Goal: Obtain resource: Download file/media

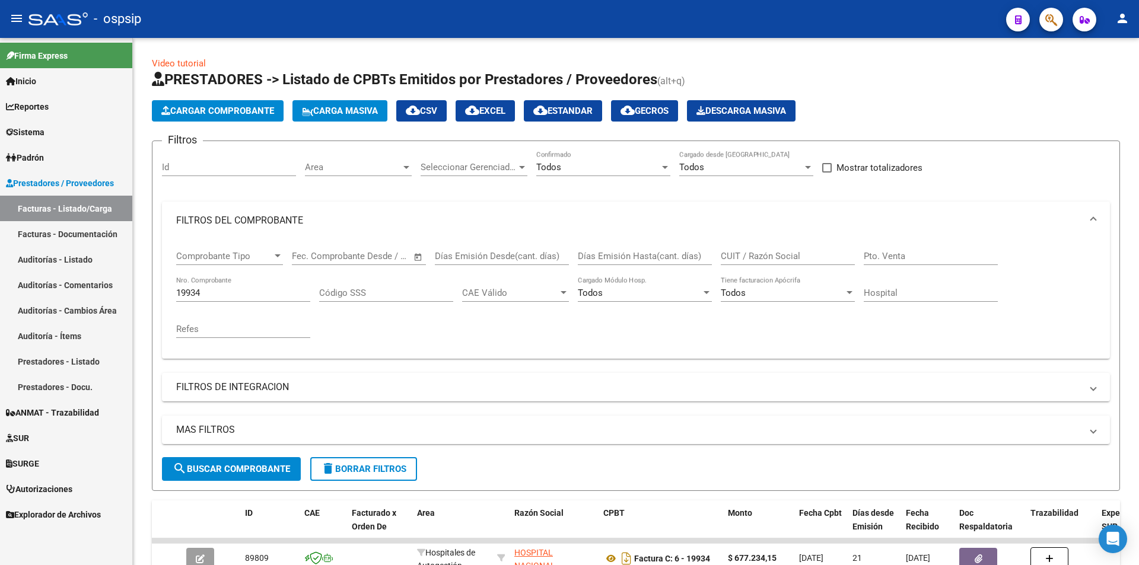
scroll to position [89, 0]
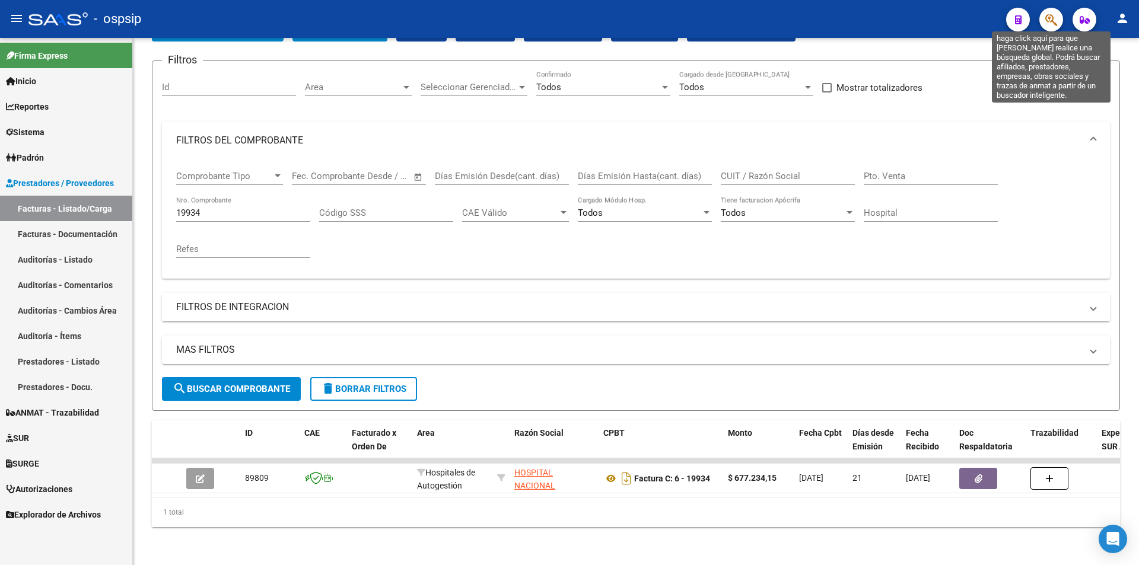
click at [1045, 21] on icon "button" at bounding box center [1051, 20] width 12 height 14
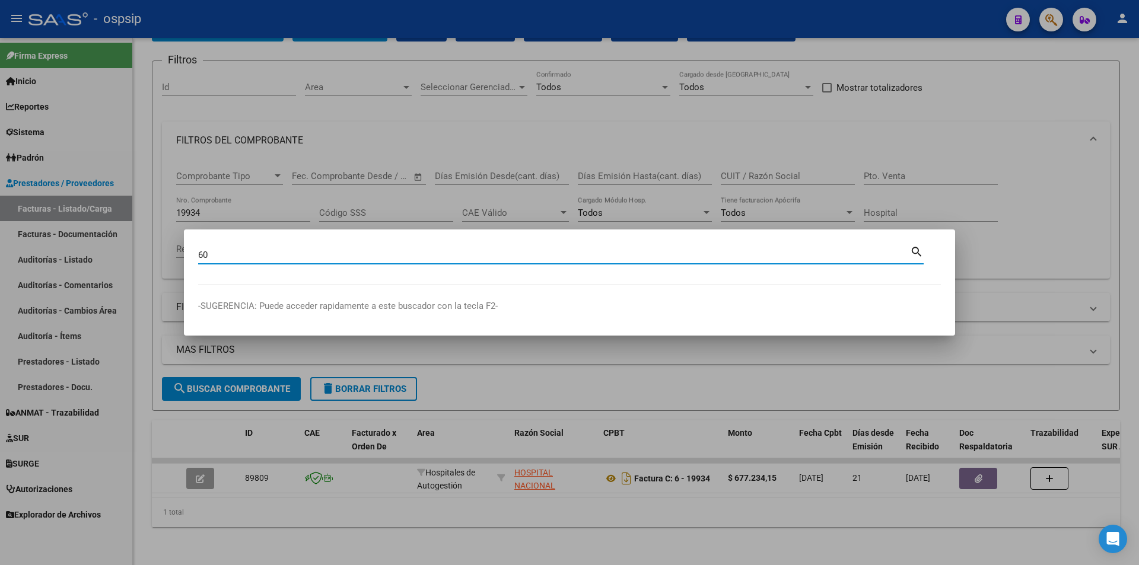
type input "6"
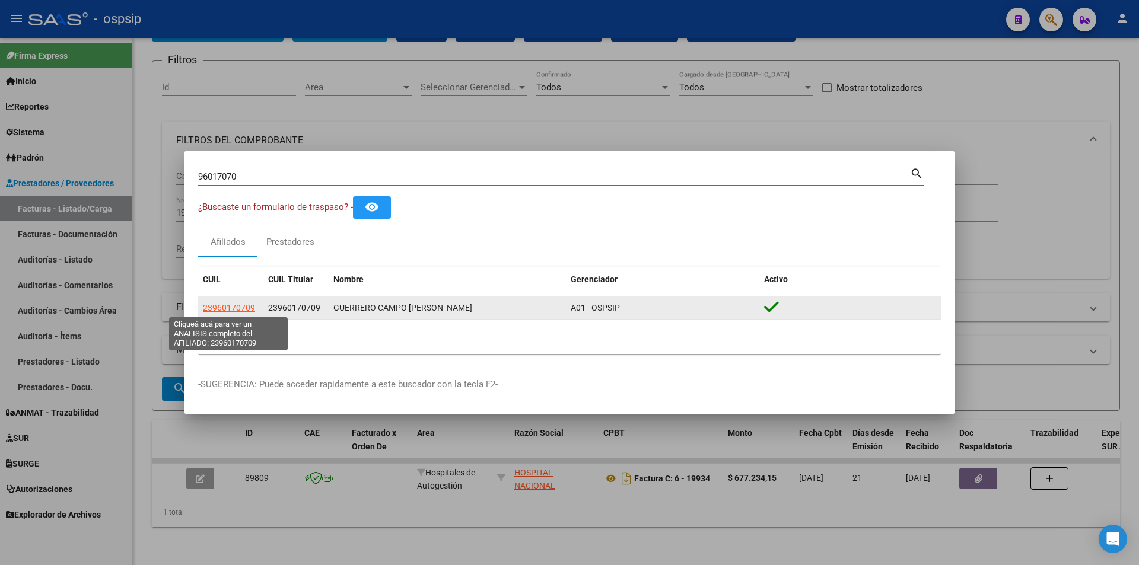
click at [240, 306] on span "23960170709" at bounding box center [229, 307] width 52 height 9
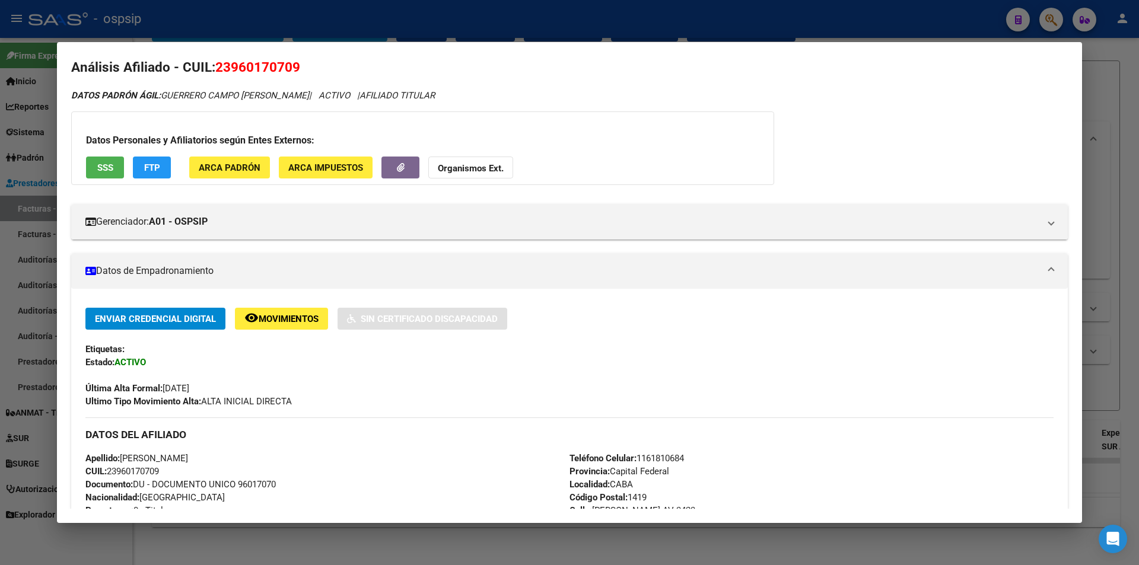
scroll to position [0, 0]
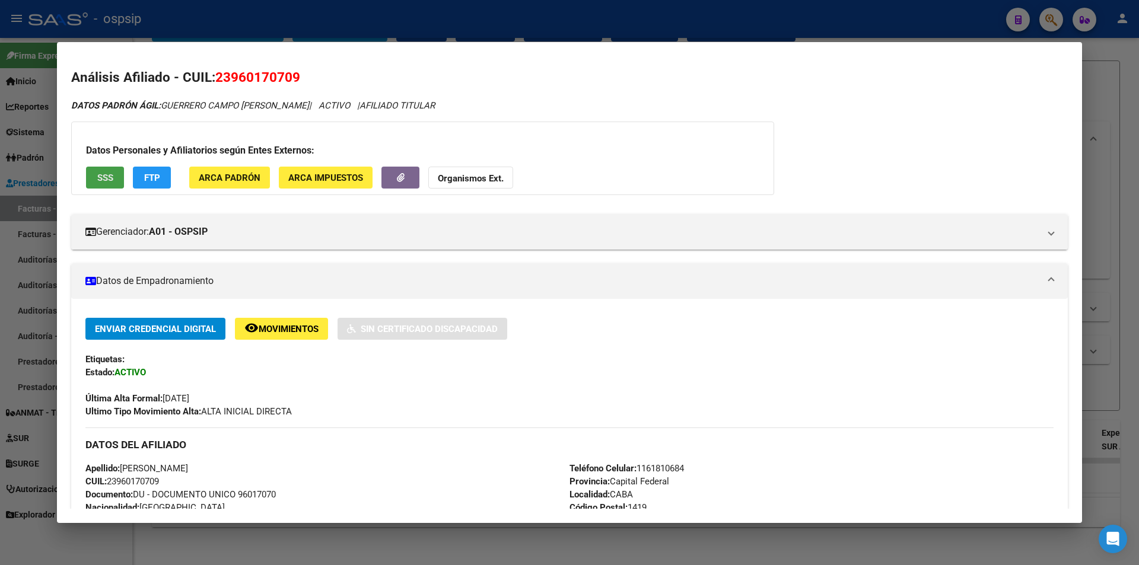
click at [105, 174] on span "SSS" at bounding box center [105, 178] width 16 height 11
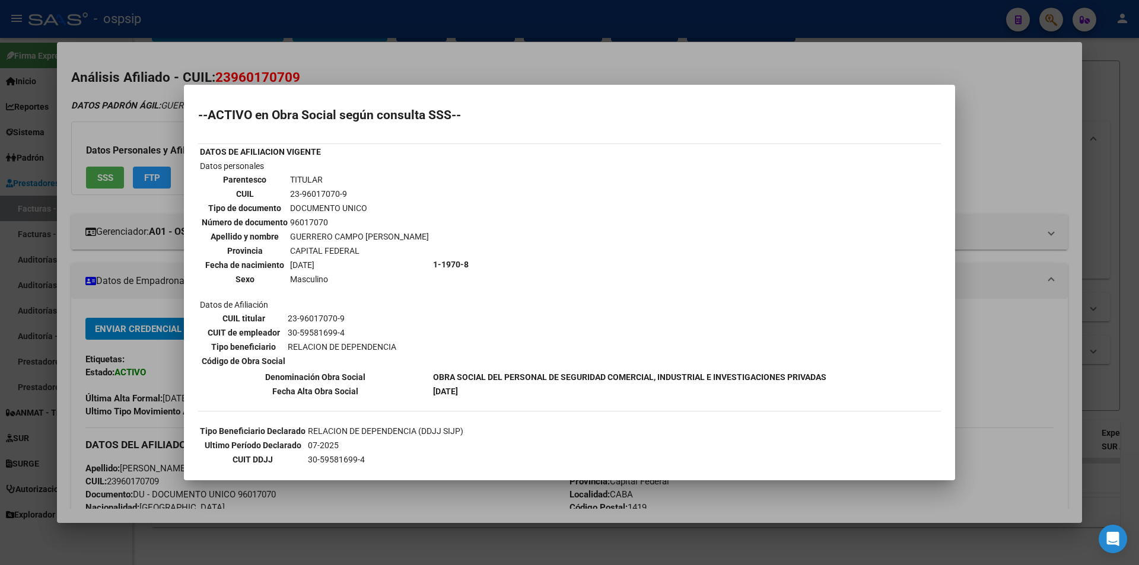
click at [394, 33] on div at bounding box center [569, 282] width 1139 height 565
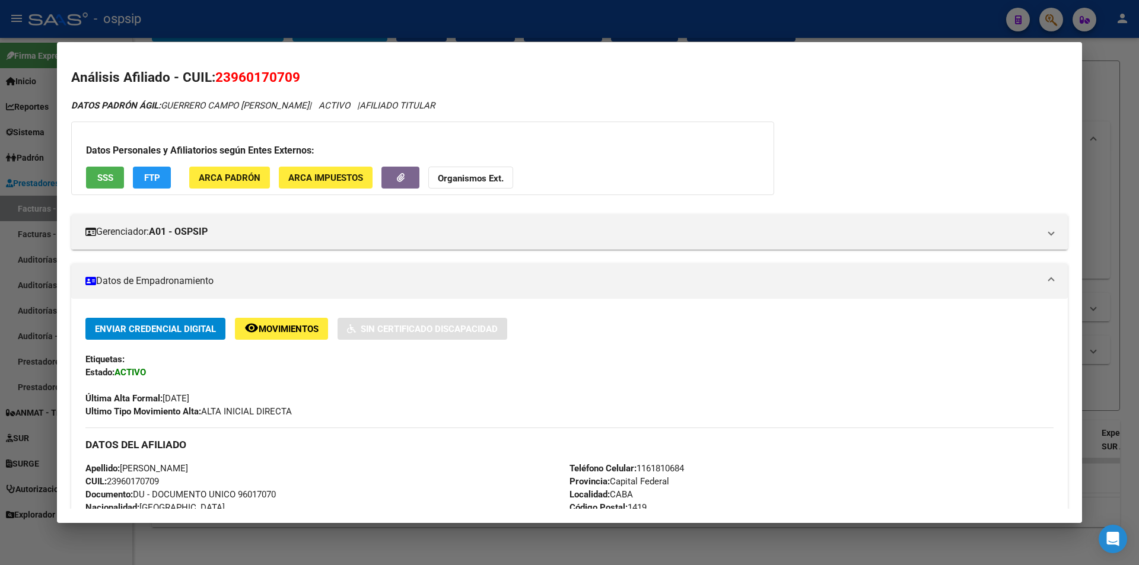
click at [320, 34] on div at bounding box center [569, 282] width 1139 height 565
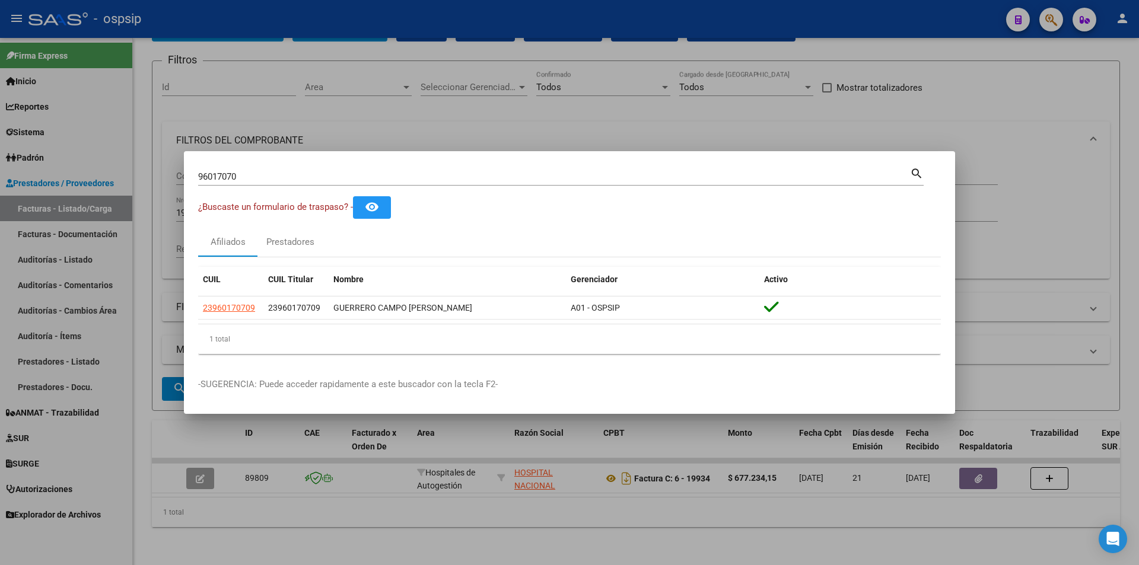
drag, startPoint x: 251, startPoint y: 170, endPoint x: 239, endPoint y: 177, distance: 14.3
click at [239, 177] on div "96017070 Buscar (apellido, dni, cuil, nro traspaso, cuit, obra social)" at bounding box center [554, 177] width 712 height 18
drag, startPoint x: 239, startPoint y: 177, endPoint x: 96, endPoint y: 199, distance: 144.6
click at [96, 199] on div "96017070 Buscar (apellido, dni, cuil, nro traspaso, cuit, obra social) search ¿…" at bounding box center [569, 282] width 1139 height 565
type input "25058923"
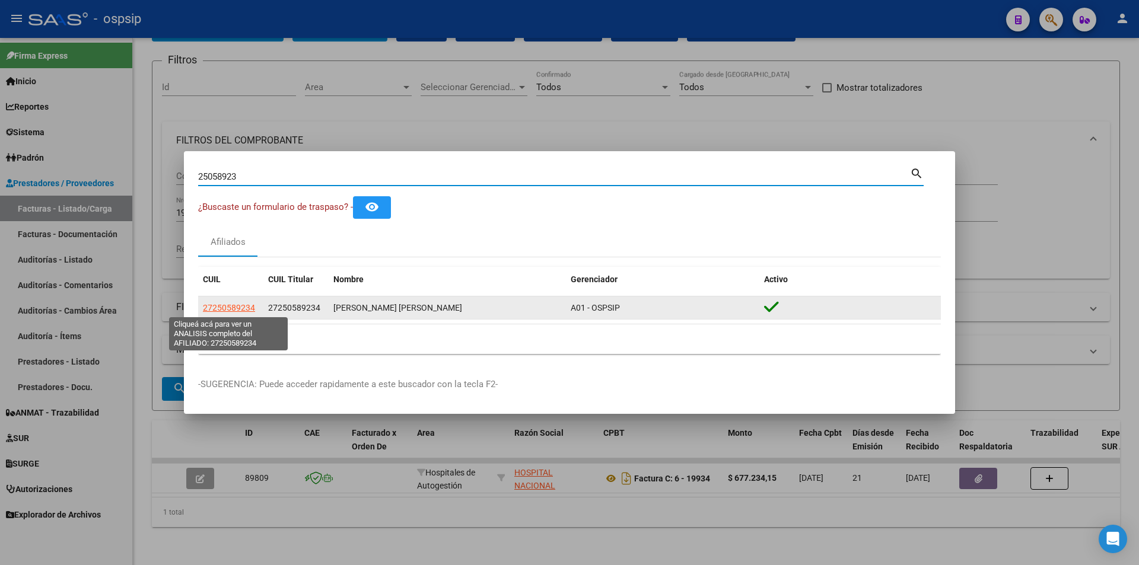
click at [243, 303] on span "27250589234" at bounding box center [229, 307] width 52 height 9
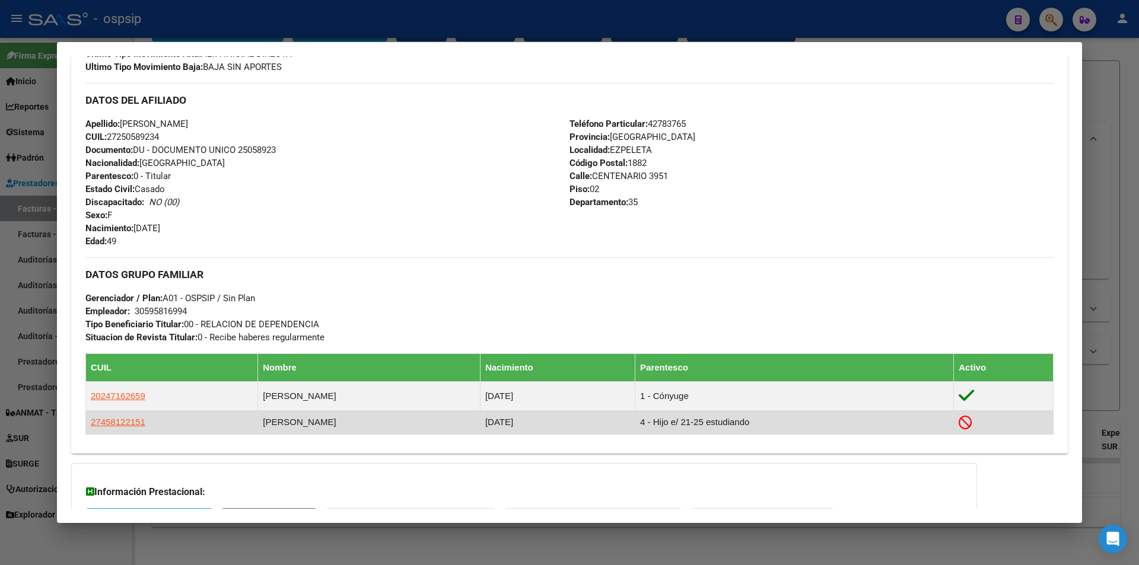
scroll to position [417, 0]
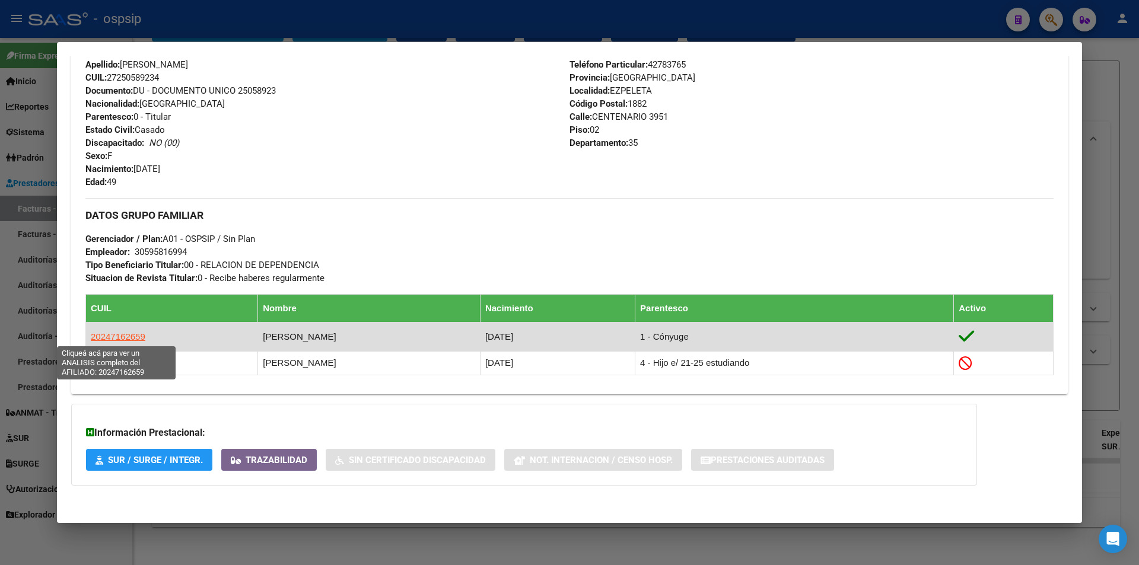
click at [125, 341] on span "20247162659" at bounding box center [118, 336] width 55 height 10
type textarea "20247162659"
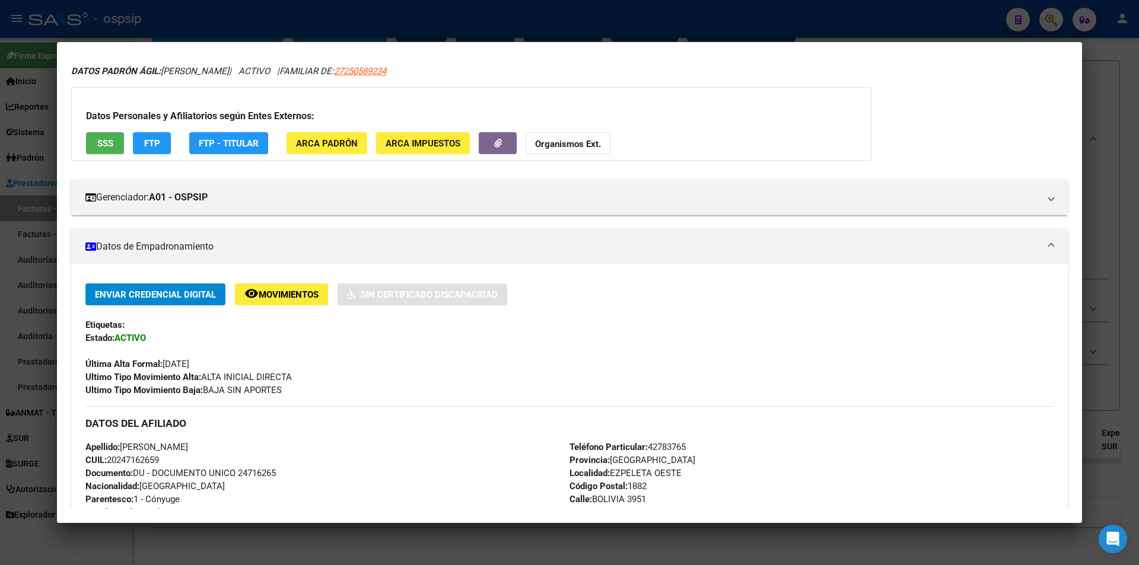
scroll to position [0, 0]
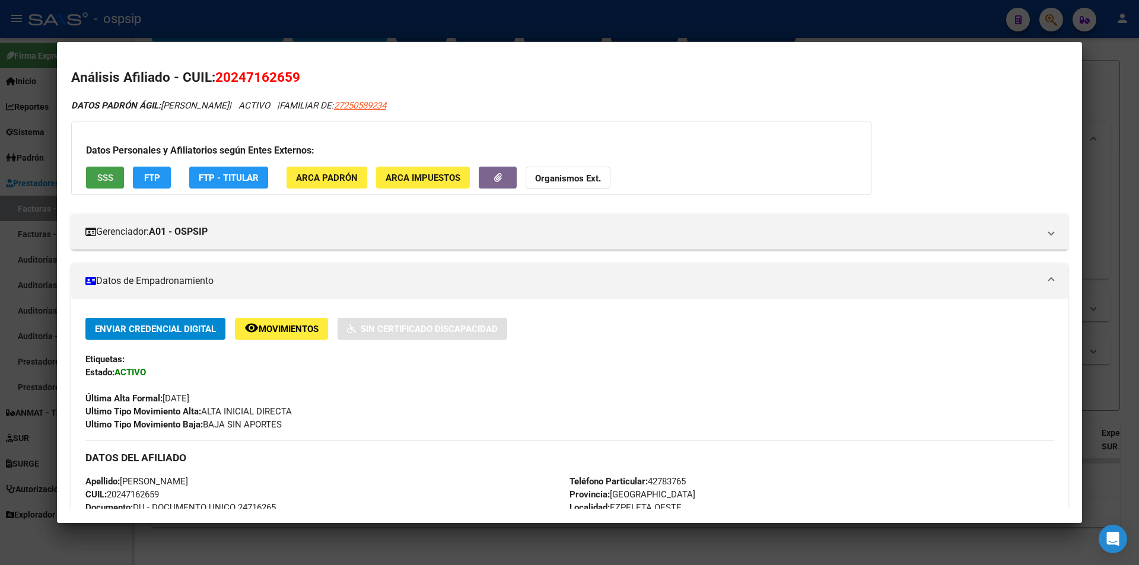
click at [105, 180] on span "SSS" at bounding box center [105, 178] width 16 height 11
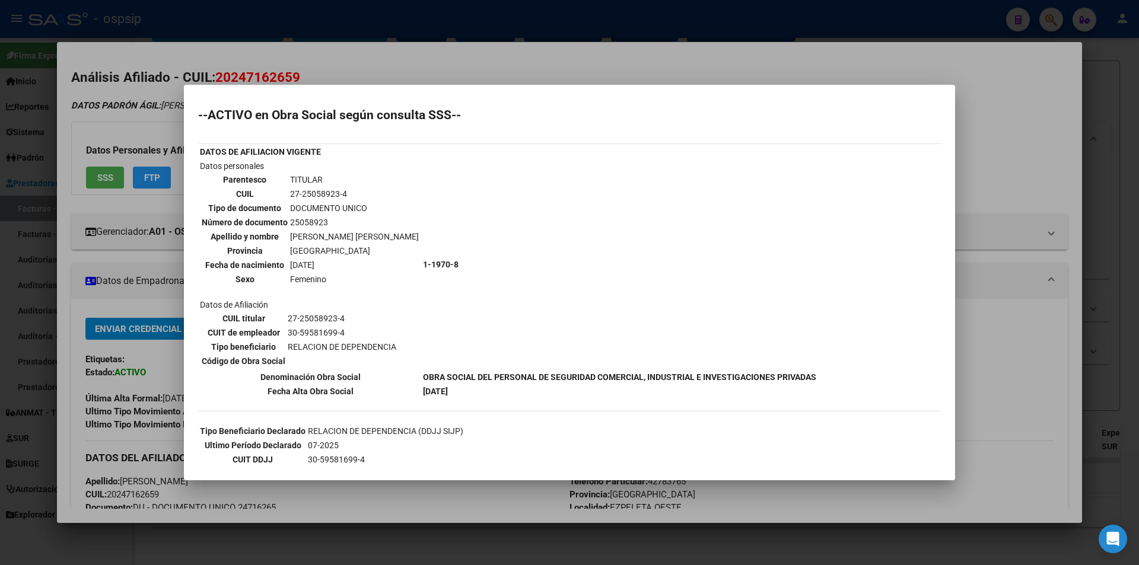
click at [535, 30] on div at bounding box center [569, 282] width 1139 height 565
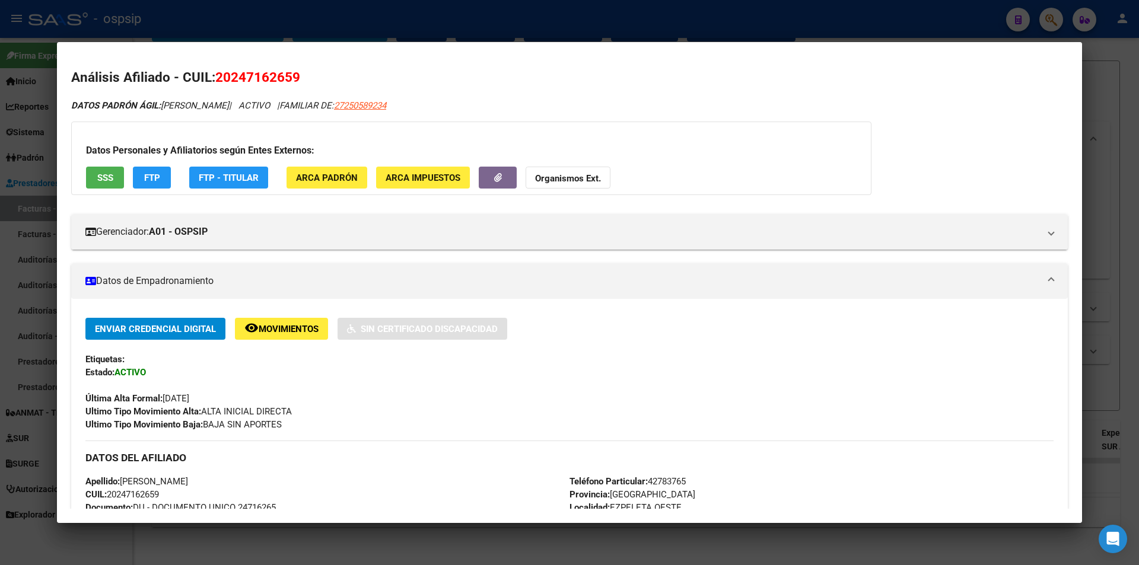
click at [1055, 23] on div at bounding box center [569, 282] width 1139 height 565
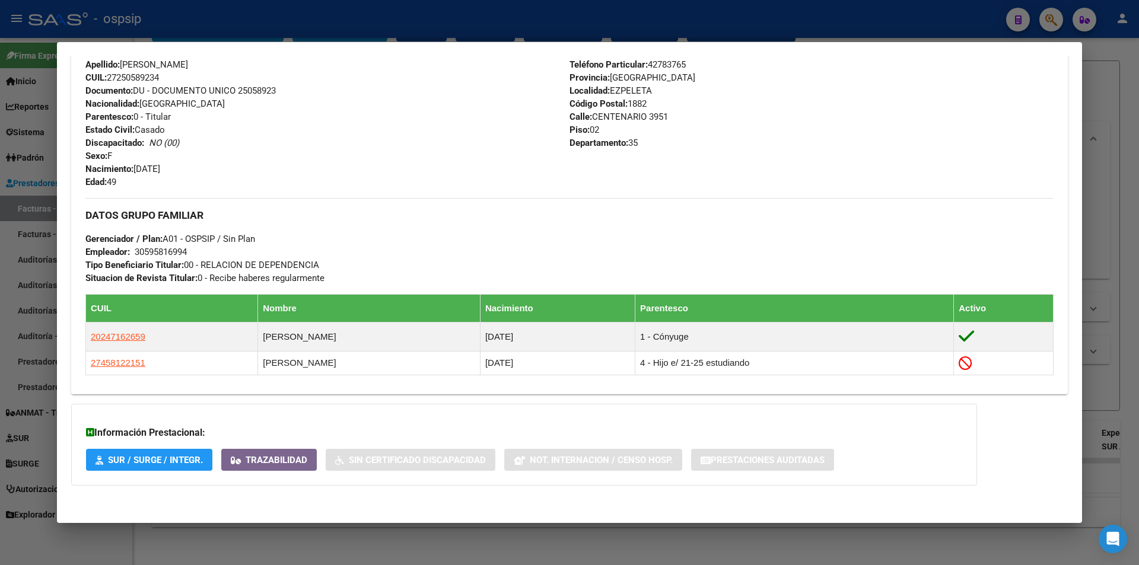
click at [1055, 23] on div at bounding box center [569, 282] width 1139 height 565
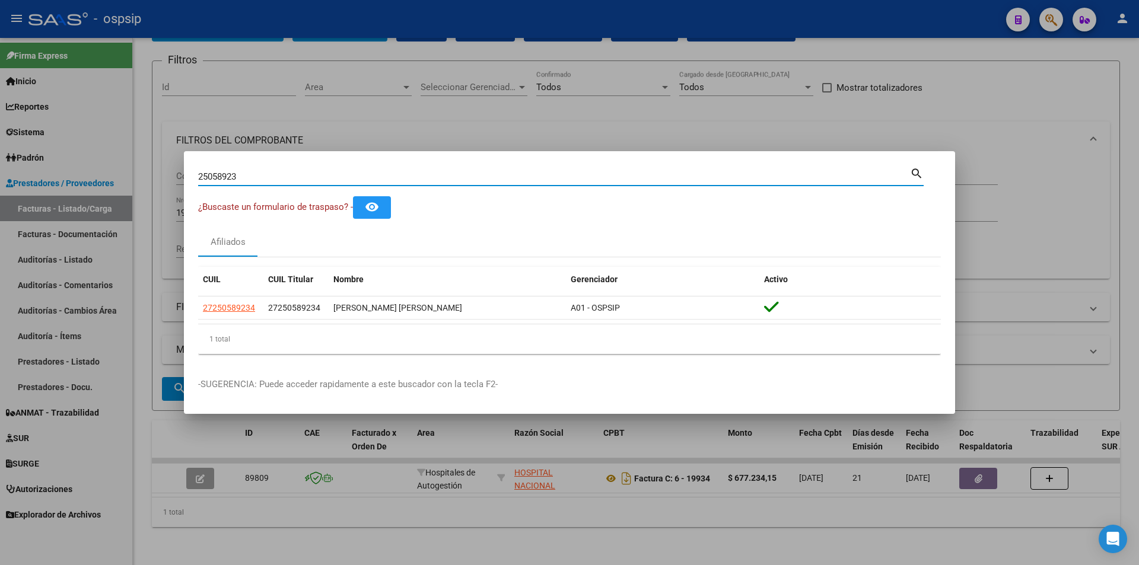
drag, startPoint x: 289, startPoint y: 178, endPoint x: 0, endPoint y: 151, distance: 290.1
click at [0, 151] on div "25058923 Buscar (apellido, dni, cuil, nro traspaso, cuit, obra social) search ¿…" at bounding box center [569, 282] width 1139 height 565
type input "24716265"
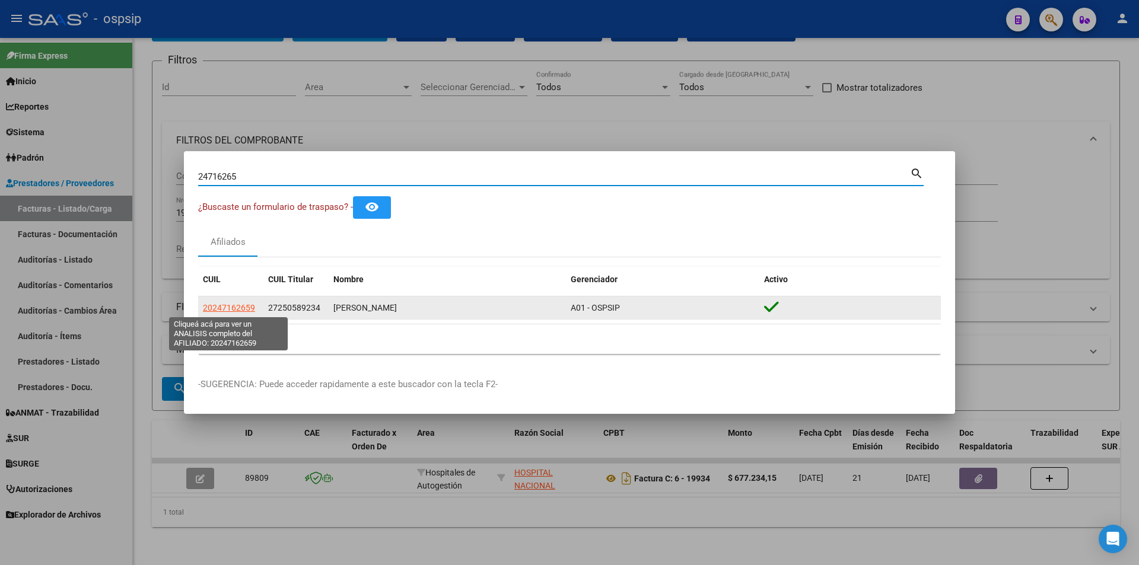
click at [233, 303] on span "20247162659" at bounding box center [229, 307] width 52 height 9
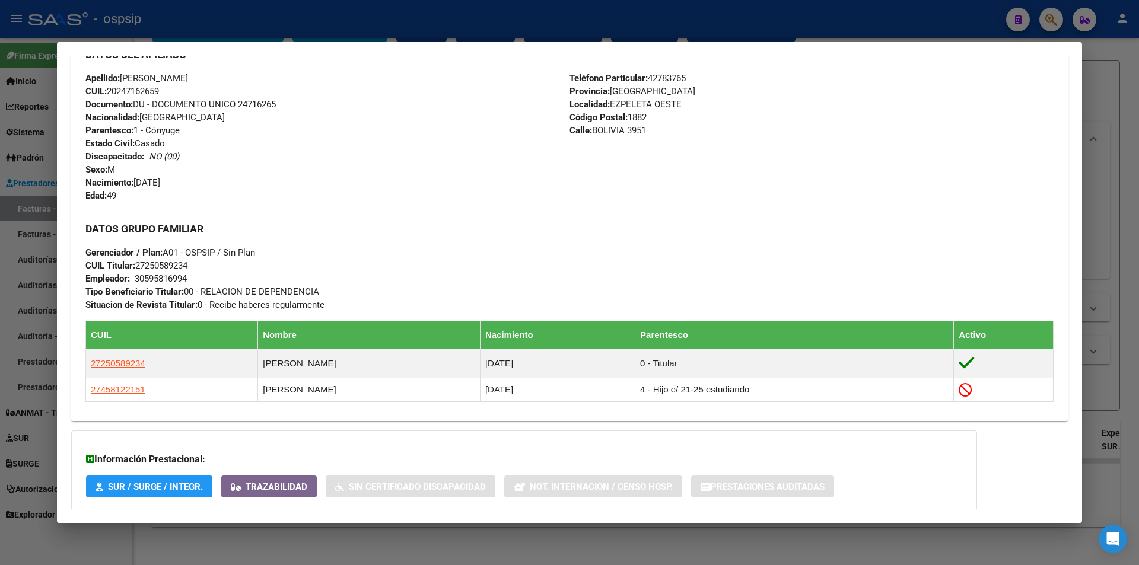
scroll to position [430, 0]
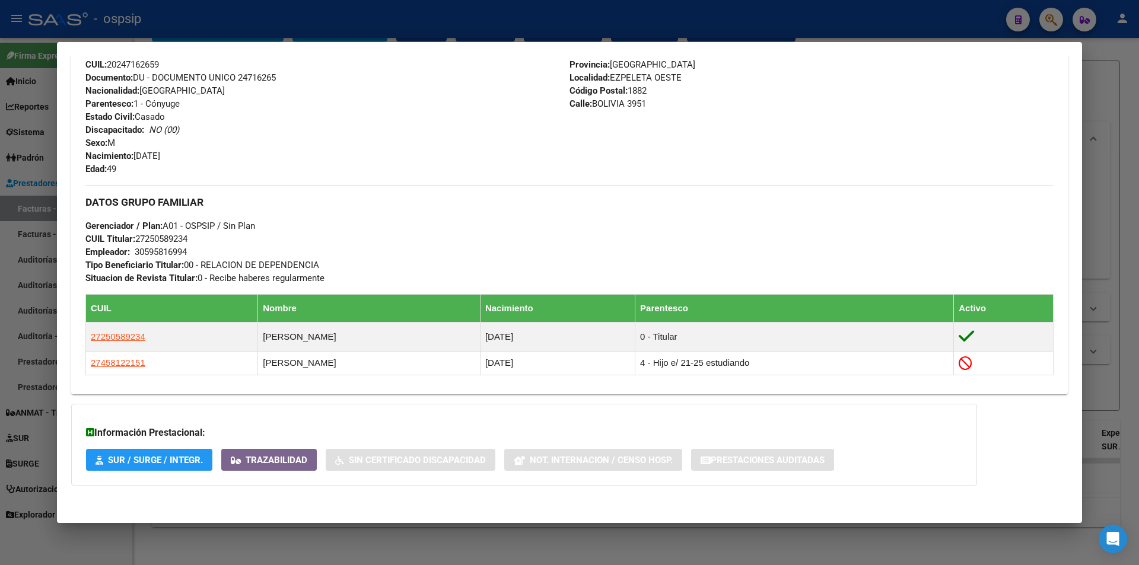
click at [694, 14] on div at bounding box center [569, 282] width 1139 height 565
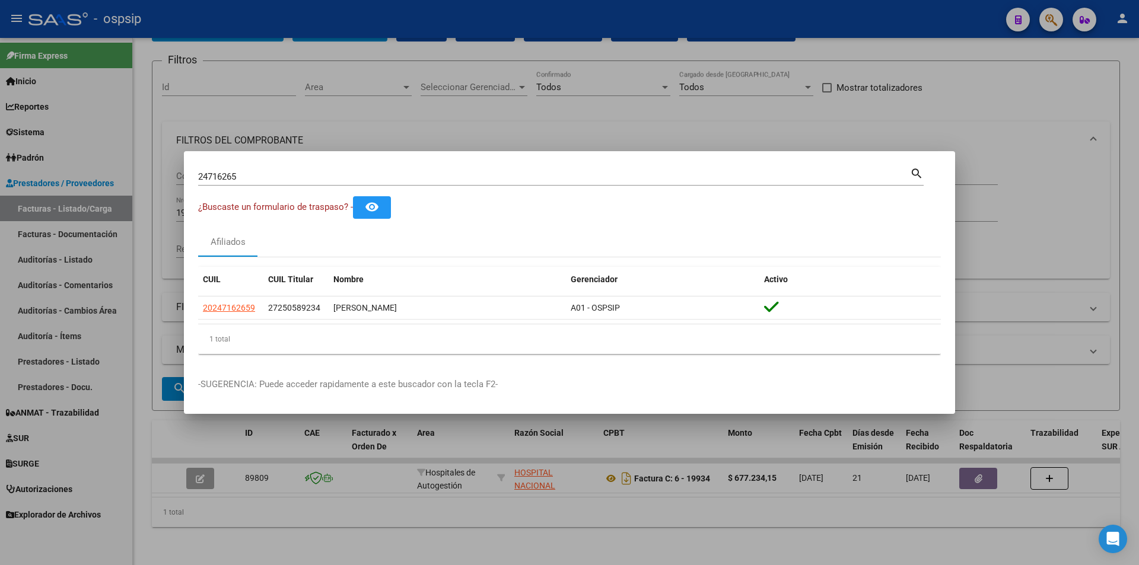
click at [610, 43] on div at bounding box center [569, 282] width 1139 height 565
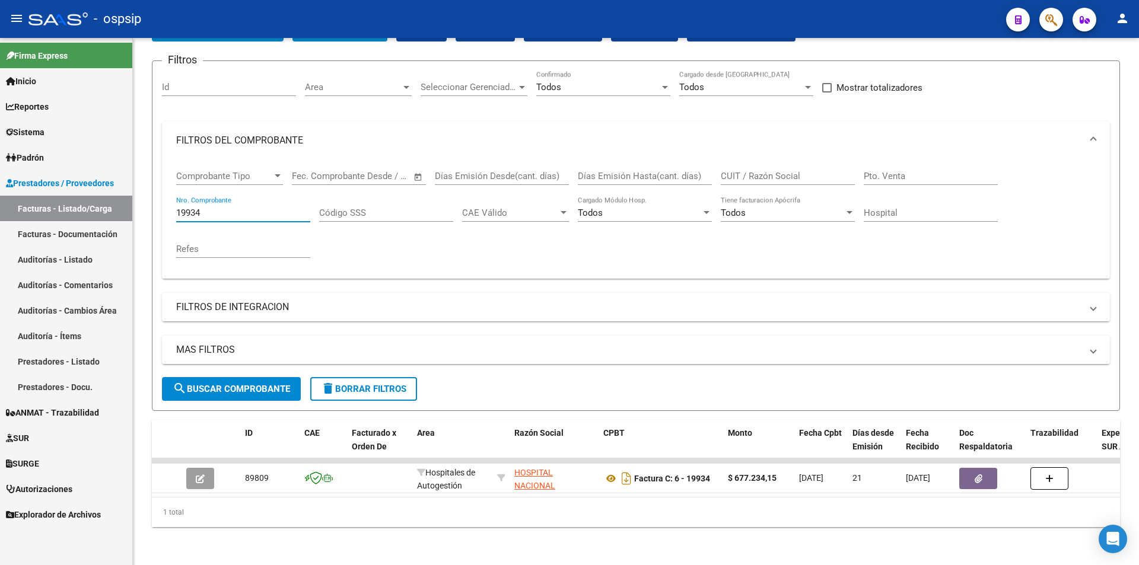
drag, startPoint x: 231, startPoint y: 206, endPoint x: 101, endPoint y: 205, distance: 129.9
click at [101, 205] on mat-sidenav-container "Firma Express Inicio Calendario SSS Instructivos Contacto OS Reportes Egresos D…" at bounding box center [569, 301] width 1139 height 527
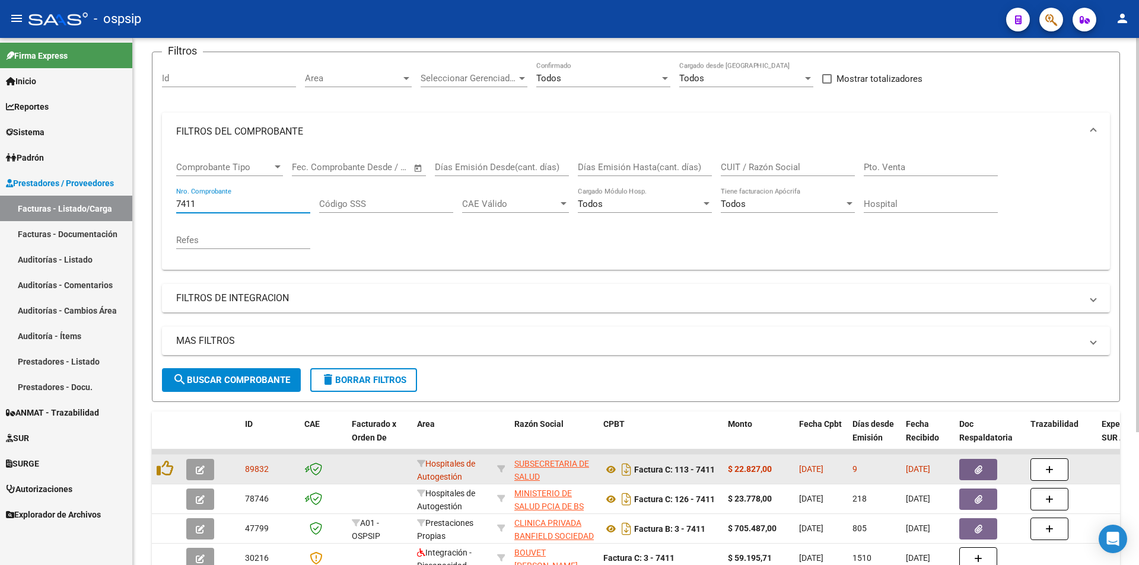
click at [981, 468] on icon "button" at bounding box center [978, 469] width 8 height 9
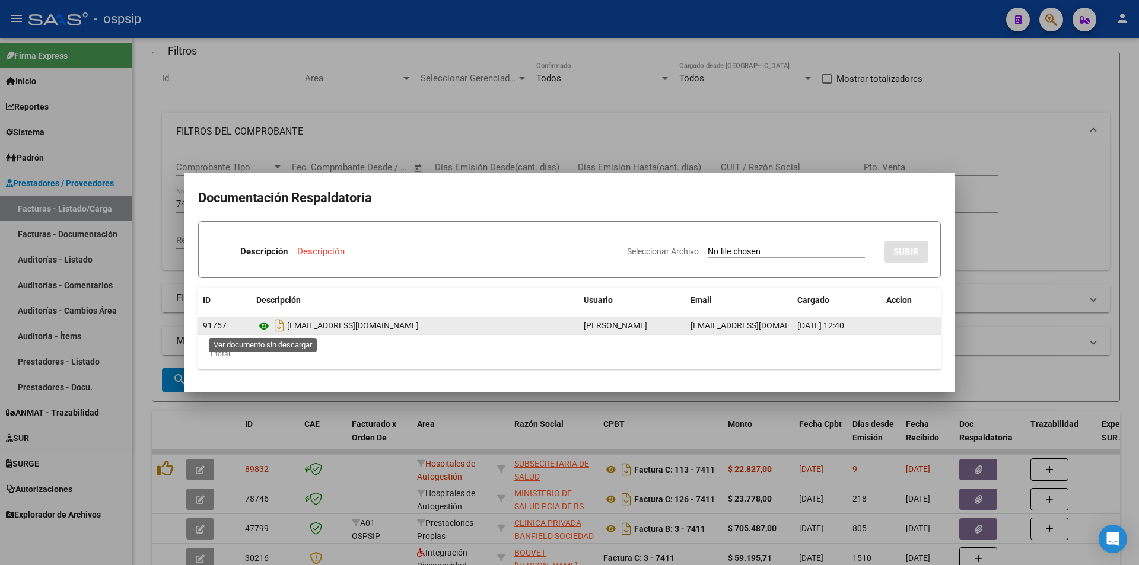
click at [262, 327] on icon at bounding box center [263, 326] width 15 height 14
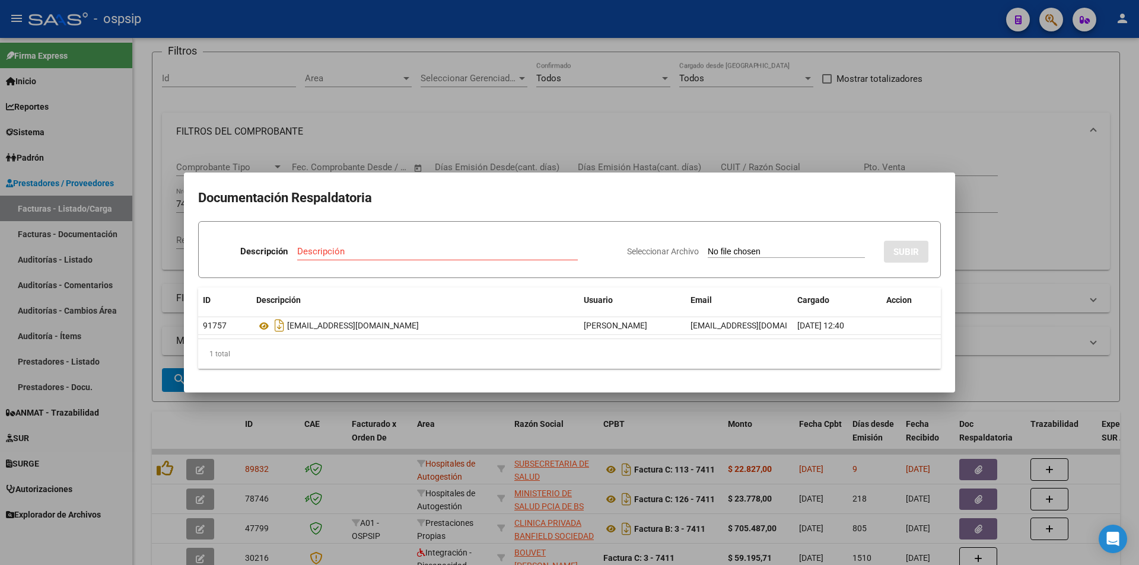
click at [308, 125] on div at bounding box center [569, 282] width 1139 height 565
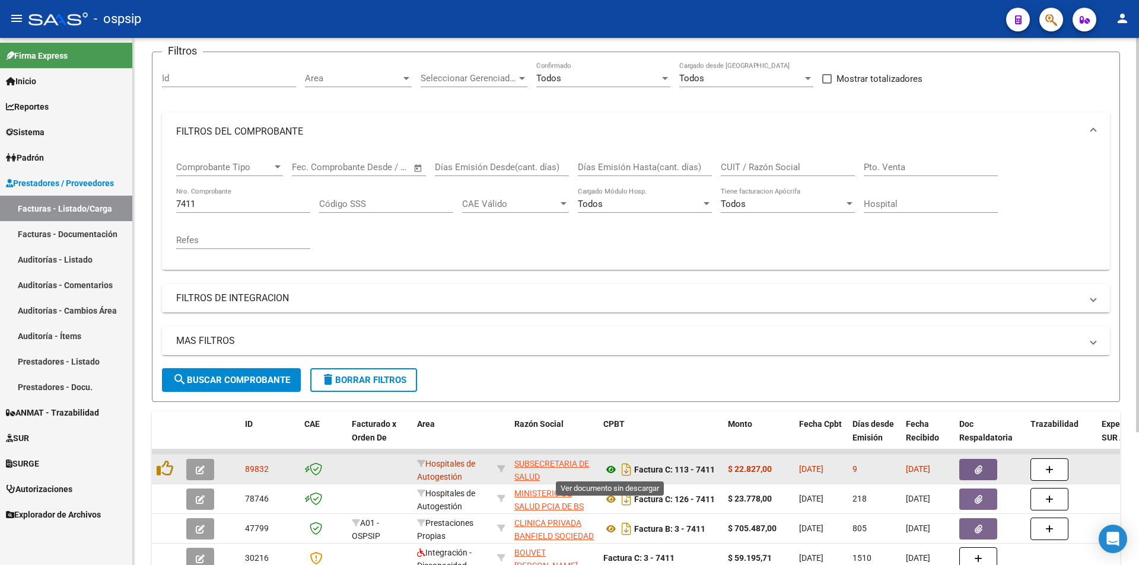
click at [611, 470] on icon at bounding box center [610, 470] width 15 height 14
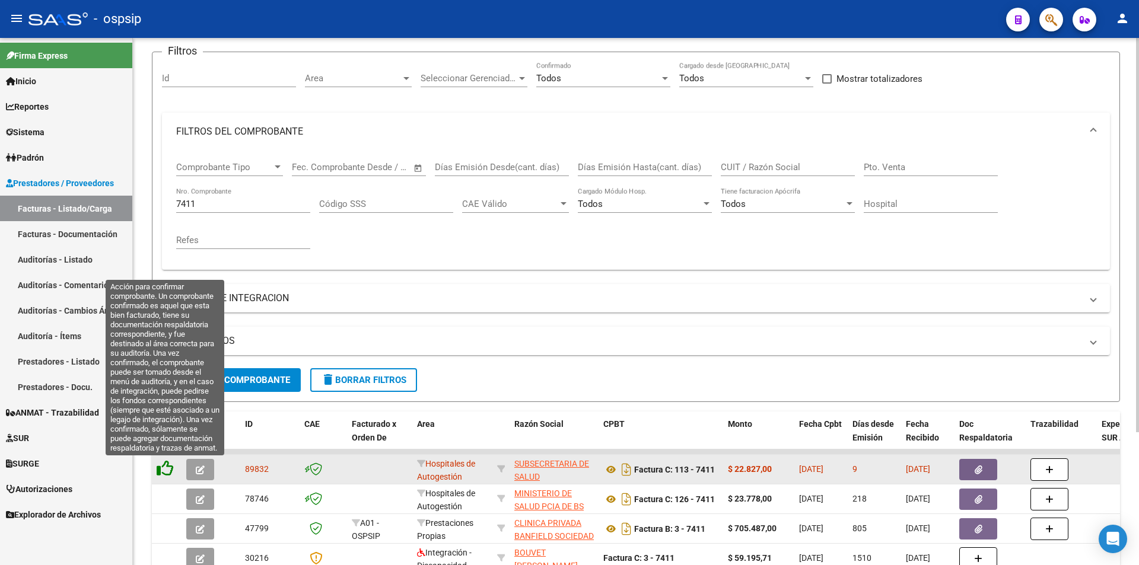
click at [162, 463] on icon at bounding box center [165, 468] width 17 height 17
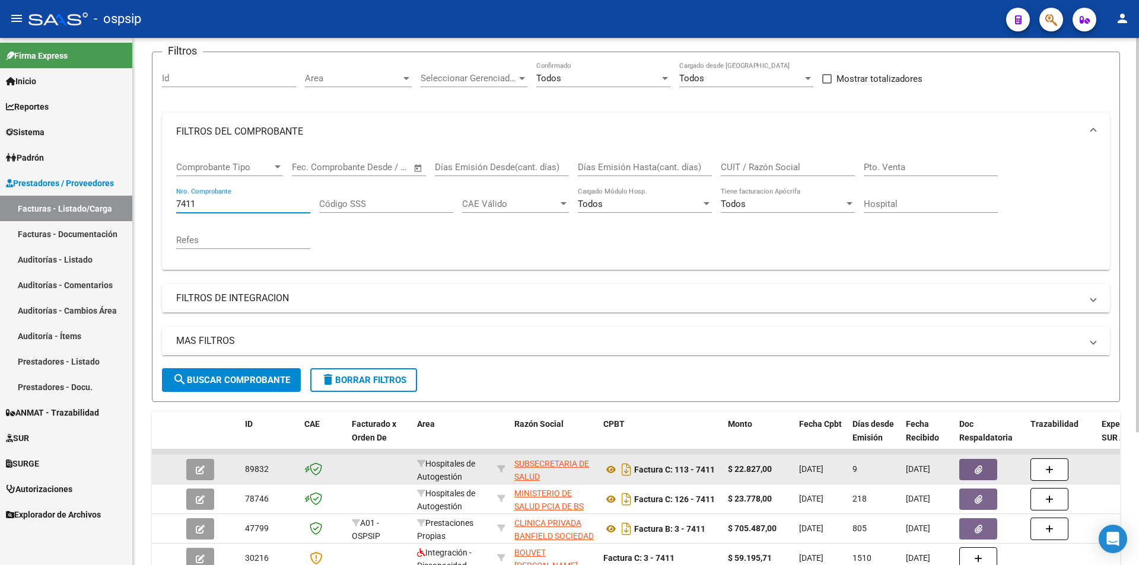
click at [260, 207] on input "7411" at bounding box center [243, 204] width 134 height 11
type input "7"
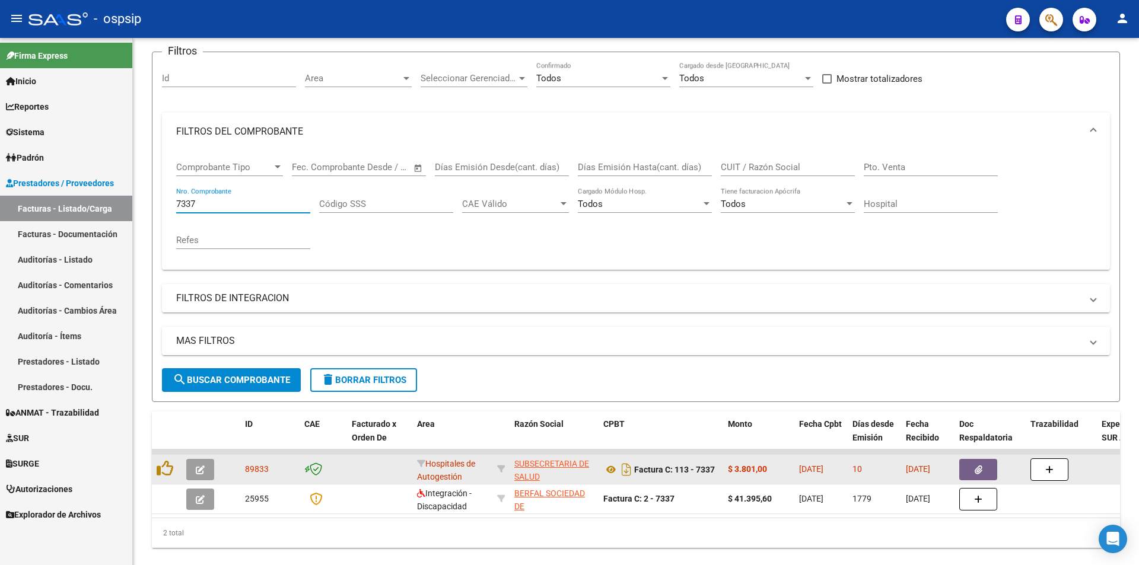
type input "7337"
click at [983, 471] on button "button" at bounding box center [978, 469] width 38 height 21
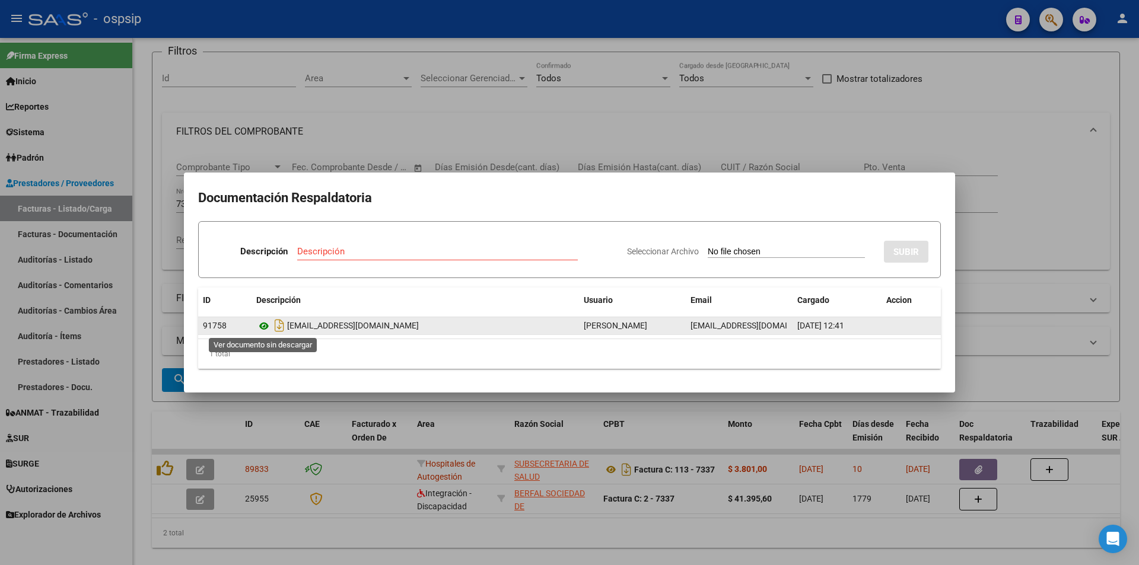
click at [264, 328] on icon at bounding box center [263, 326] width 15 height 14
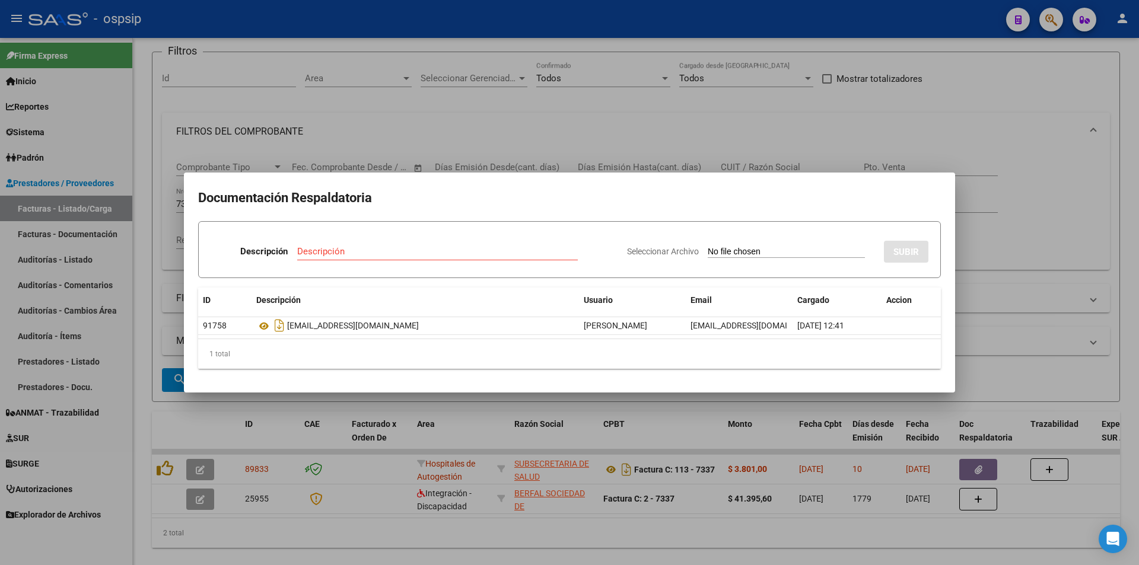
click at [293, 115] on div at bounding box center [569, 282] width 1139 height 565
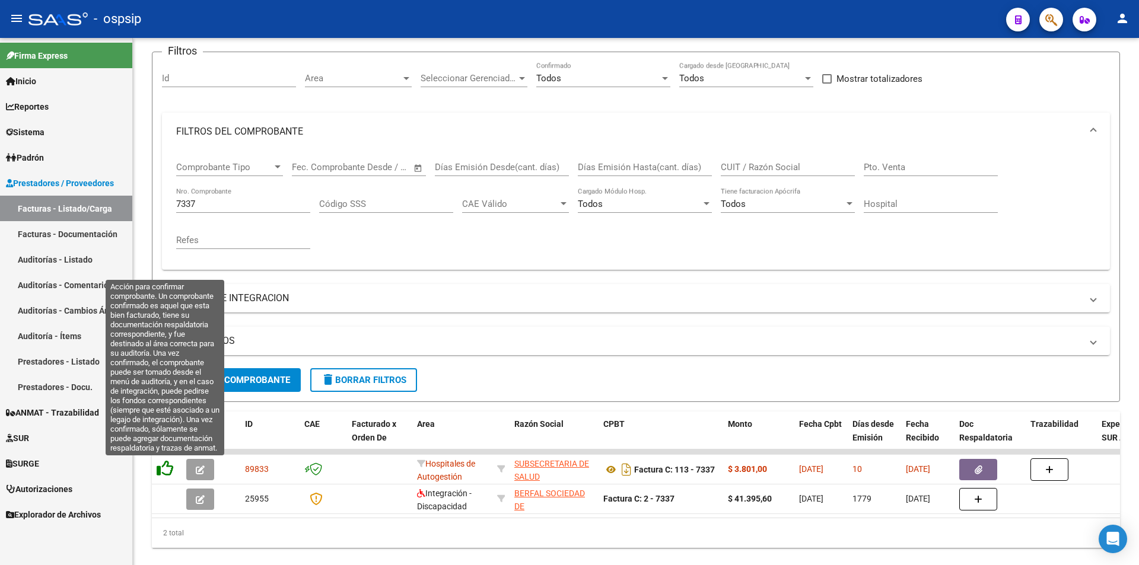
click at [170, 471] on icon at bounding box center [165, 468] width 17 height 17
